Goal: Task Accomplishment & Management: Manage account settings

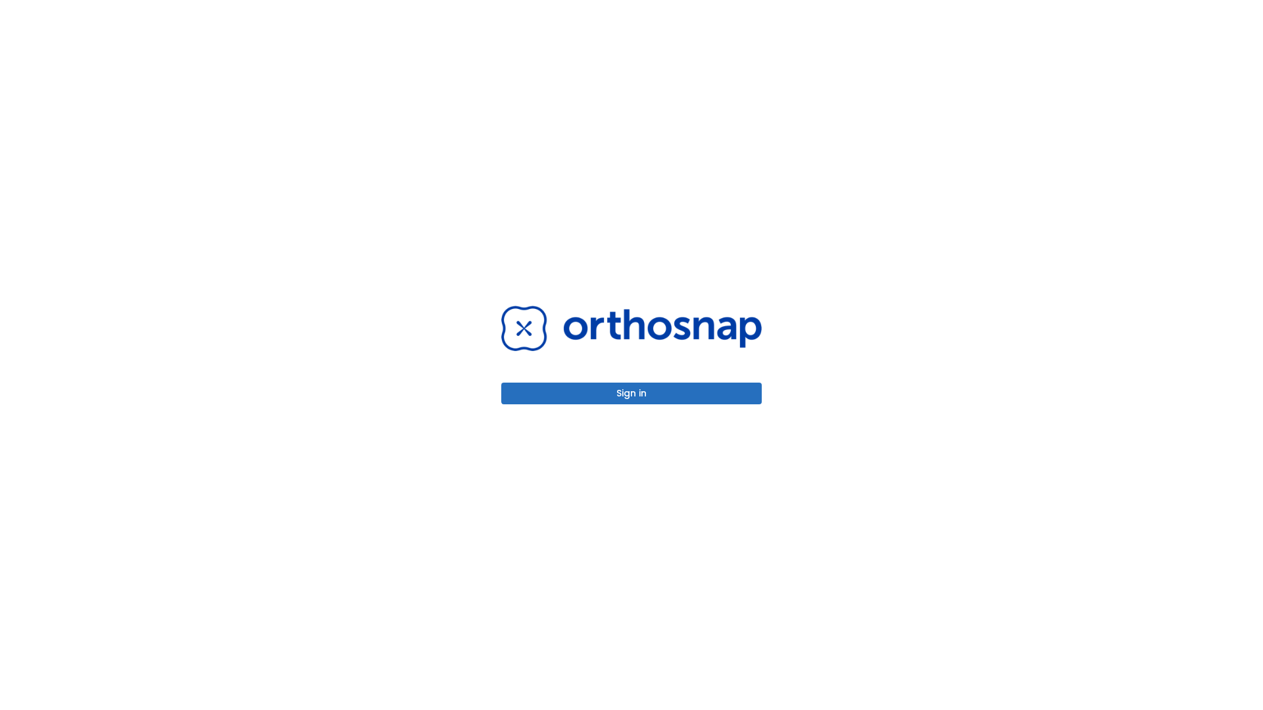
click at [631, 393] on button "Sign in" at bounding box center [631, 394] width 260 height 22
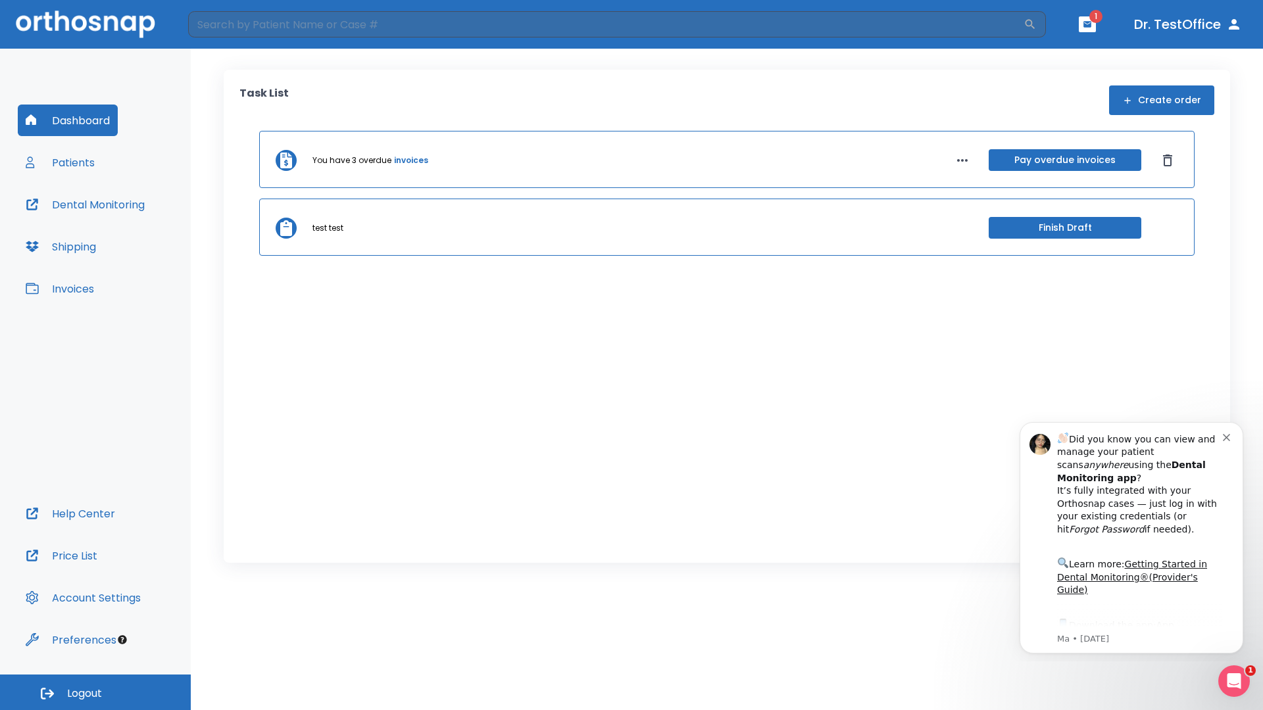
click at [95, 693] on span "Logout" at bounding box center [84, 694] width 35 height 14
